Goal: Information Seeking & Learning: Learn about a topic

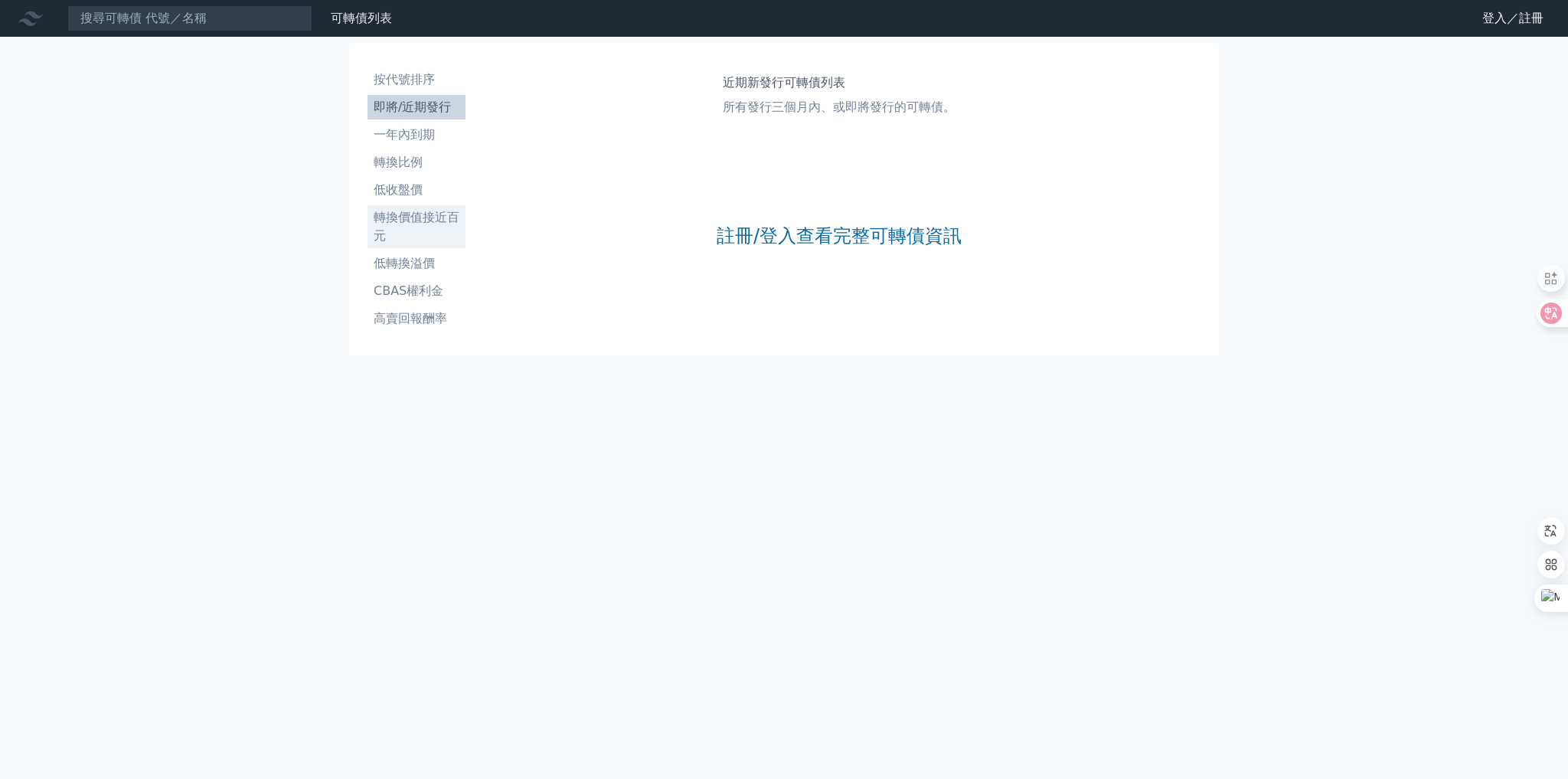
click at [433, 227] on li "轉換價值接近百元" at bounding box center [417, 227] width 98 height 37
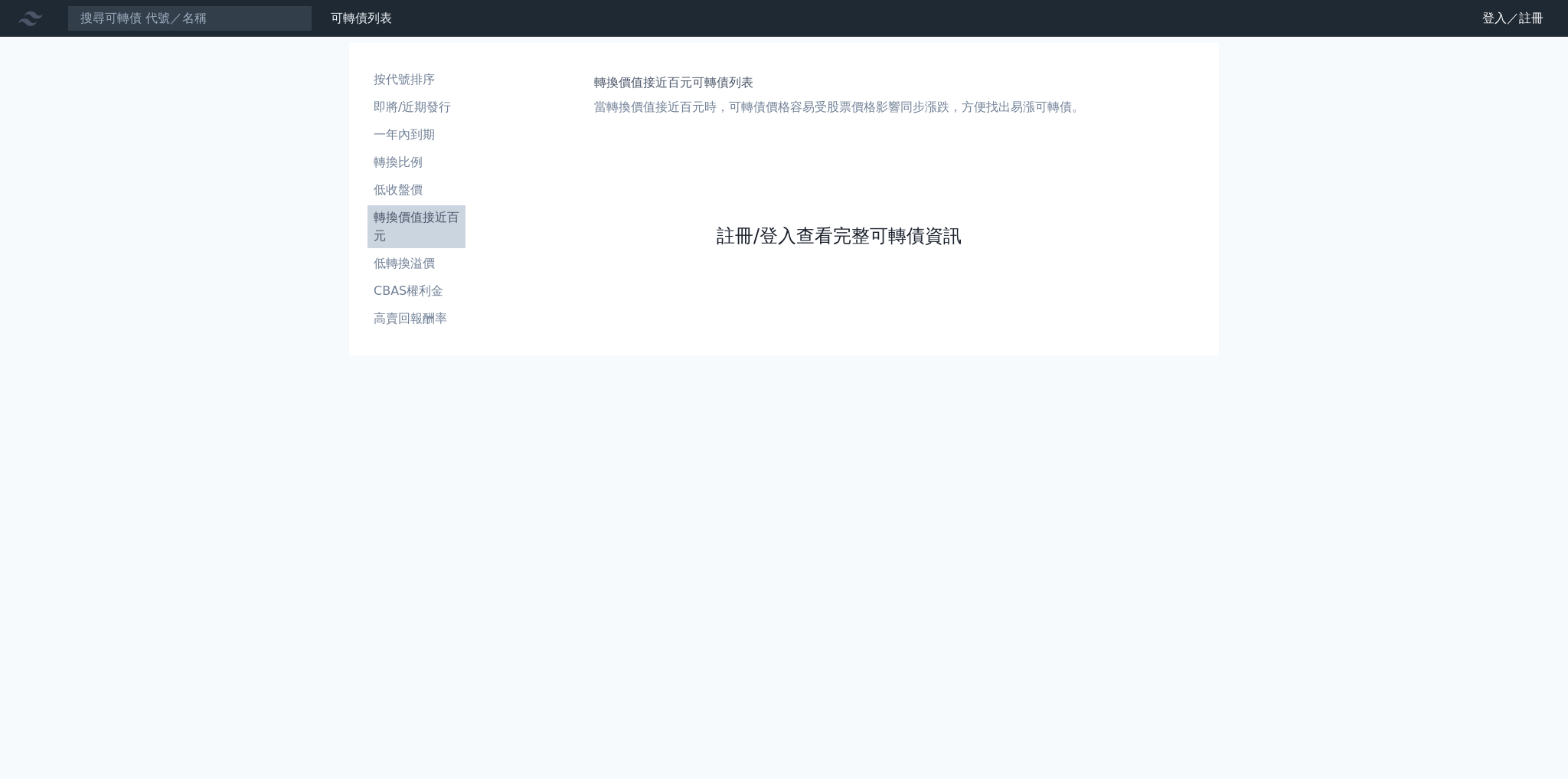
click at [751, 242] on link "註冊/登入查看完整可轉債資訊" at bounding box center [838, 236] width 245 height 24
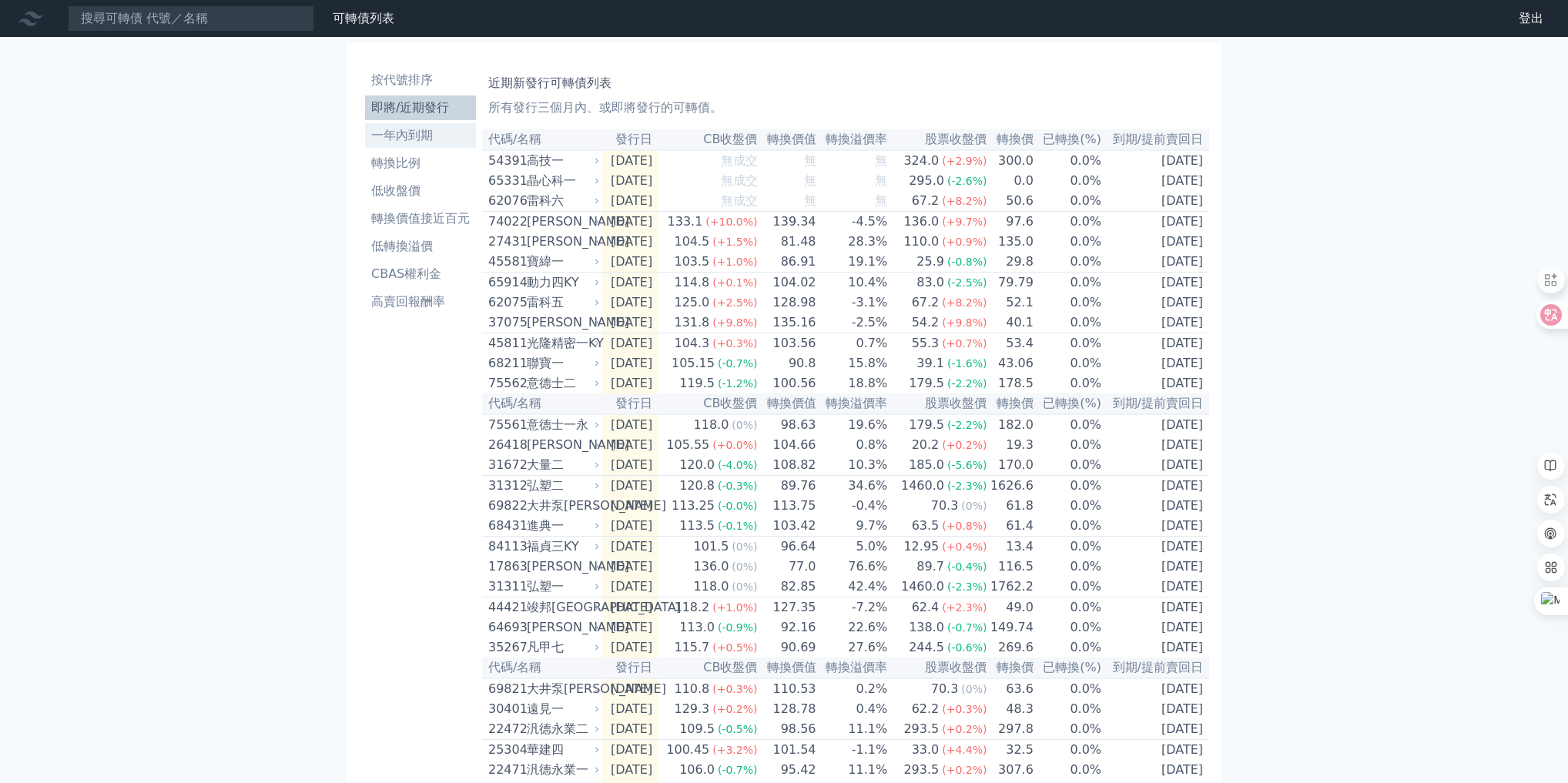
click at [444, 137] on li "一年內到期" at bounding box center [420, 135] width 111 height 19
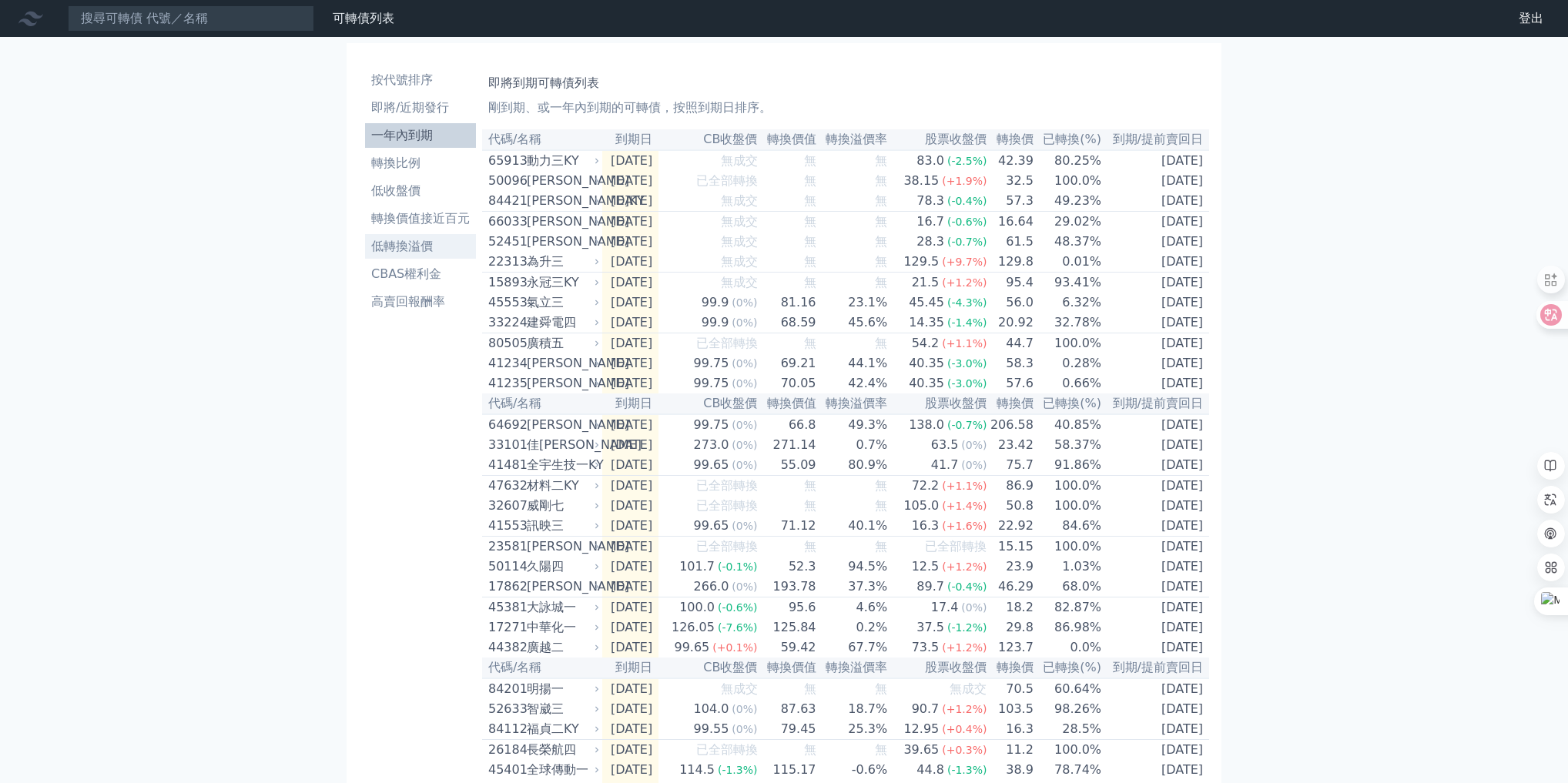
click at [440, 241] on li "低轉換溢價" at bounding box center [420, 246] width 111 height 19
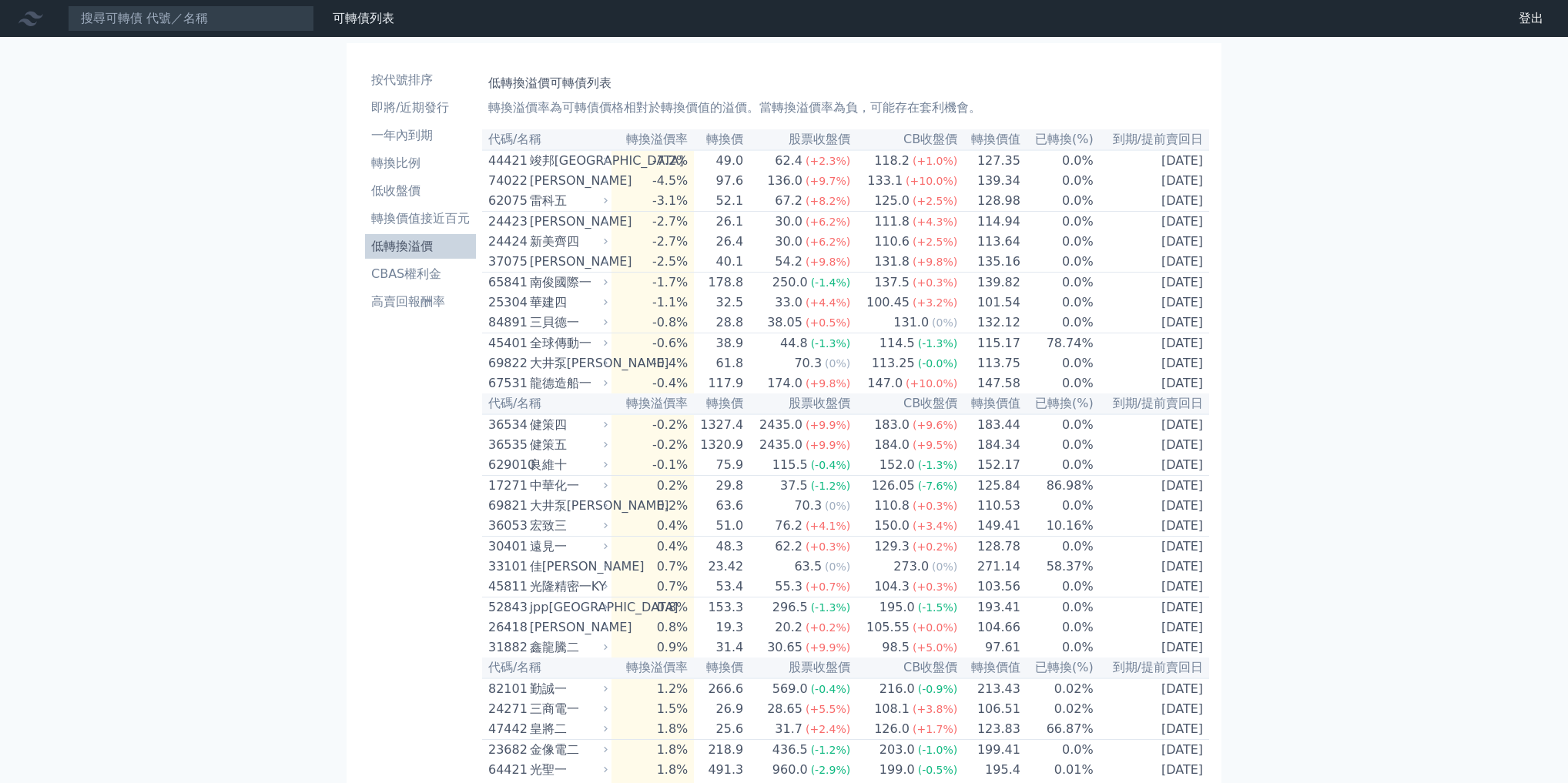
click at [658, 162] on td "-7.2%" at bounding box center [652, 160] width 82 height 21
click at [677, 184] on td "-4.5%" at bounding box center [652, 181] width 82 height 20
click at [222, 14] on input at bounding box center [190, 18] width 246 height 26
type input "3188"
click at [235, 25] on input "3188" at bounding box center [190, 18] width 246 height 26
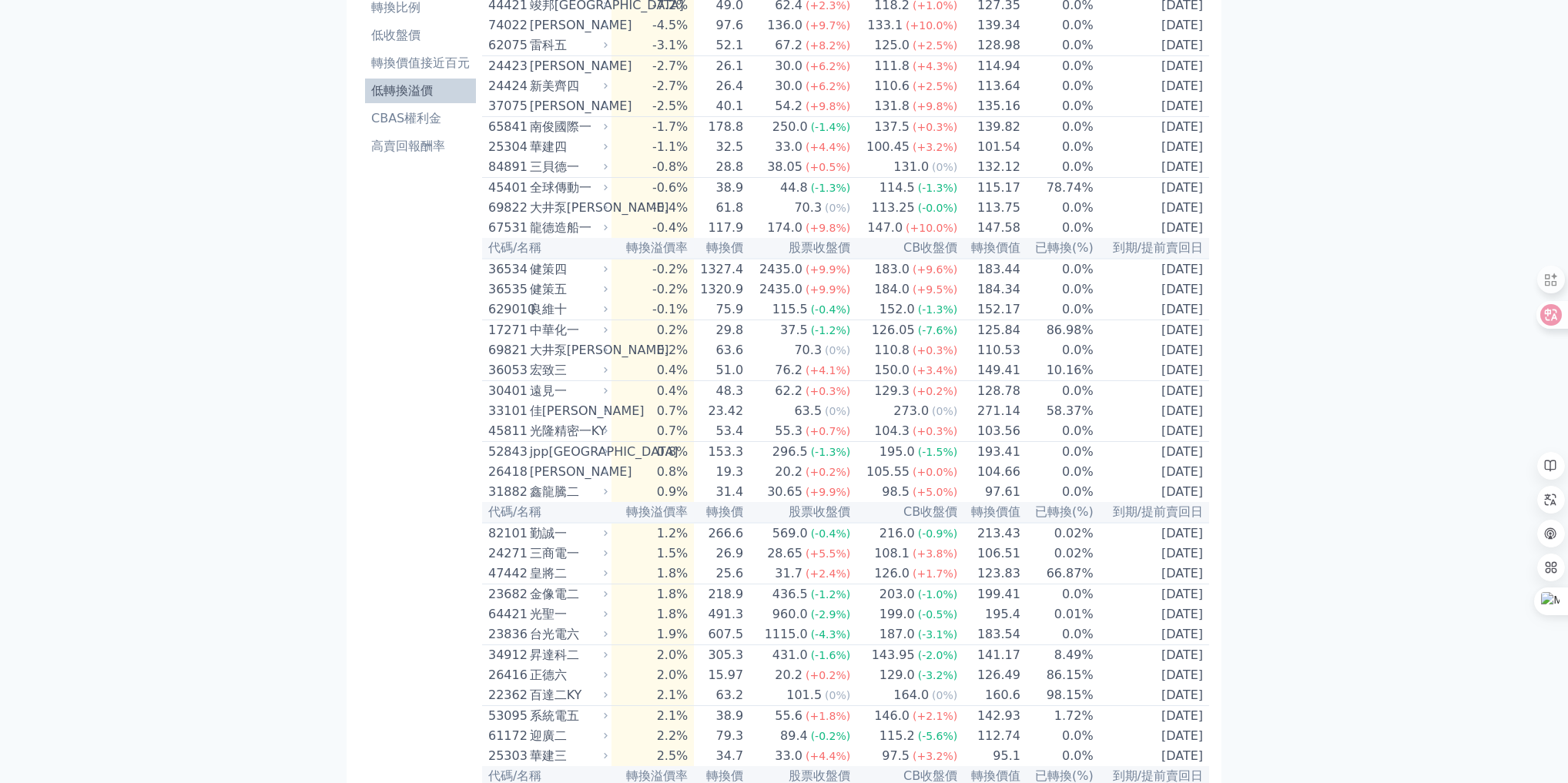
scroll to position [62, 0]
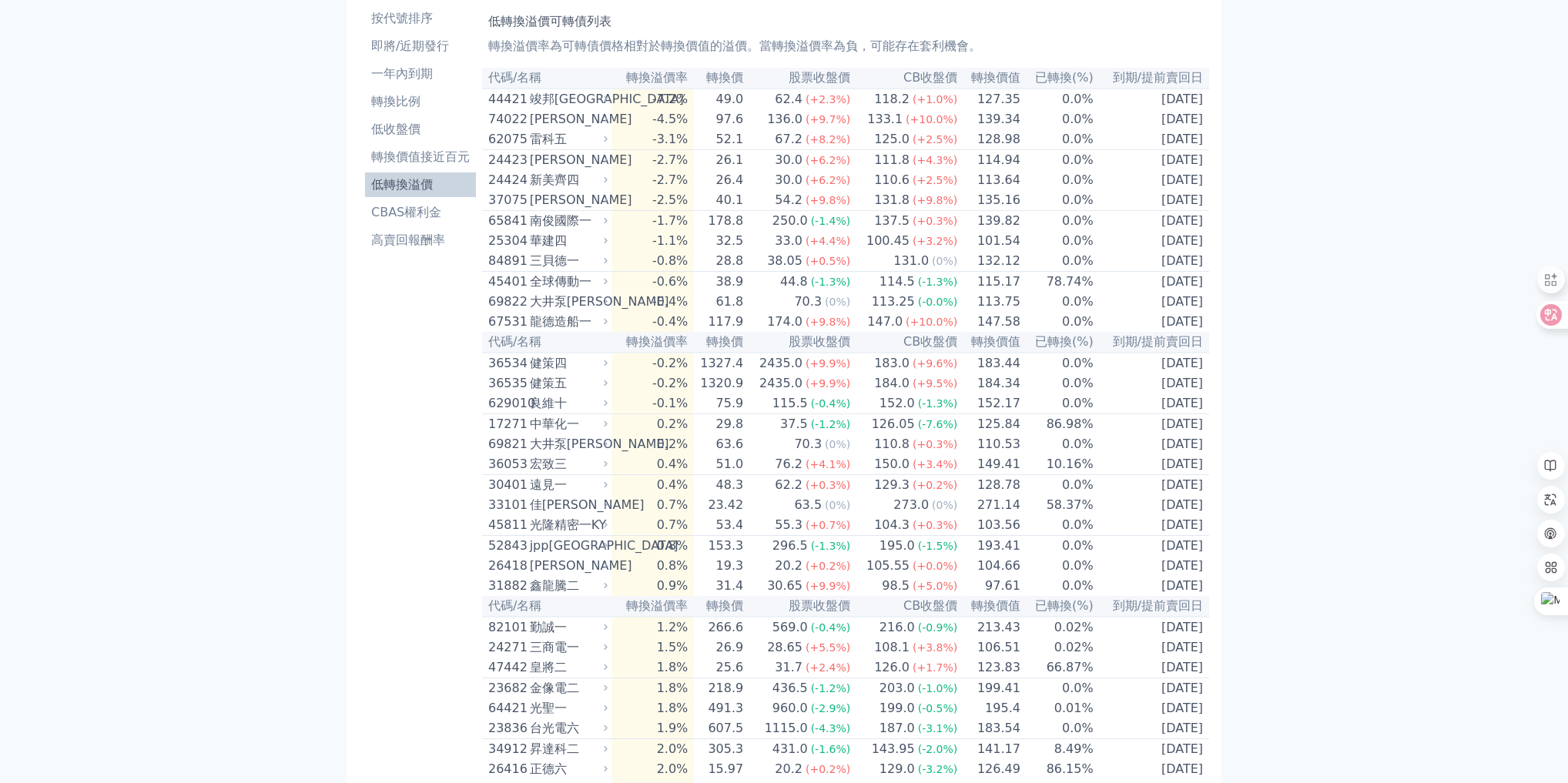
drag, startPoint x: 647, startPoint y: 619, endPoint x: 1205, endPoint y: 616, distance: 558.0
click at [1205, 596] on tr "31882 鑫龍騰二 0.9% 31.4 30.65 (+9.9%) 98.5 (+5.0%) 97.61 0.0% 2028-06-20" at bounding box center [845, 586] width 727 height 20
